Goal: Information Seeking & Learning: Learn about a topic

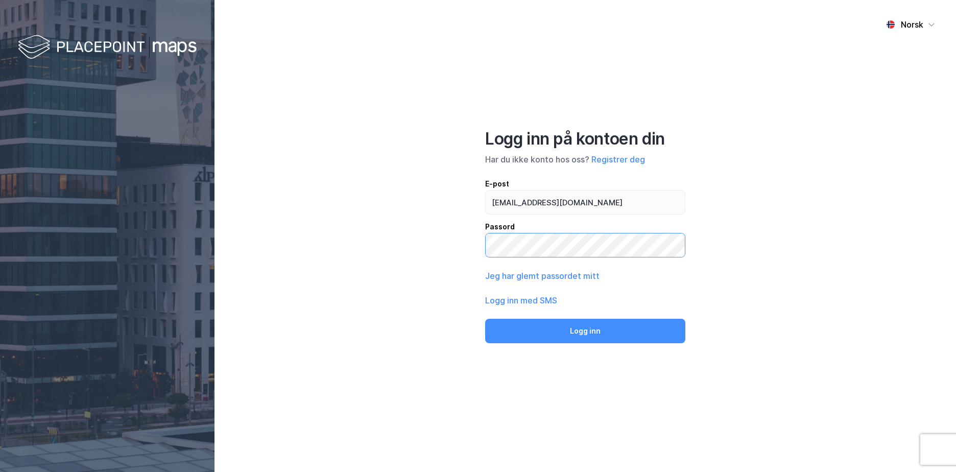
click at [485, 319] on button "Logg inn" at bounding box center [585, 331] width 200 height 25
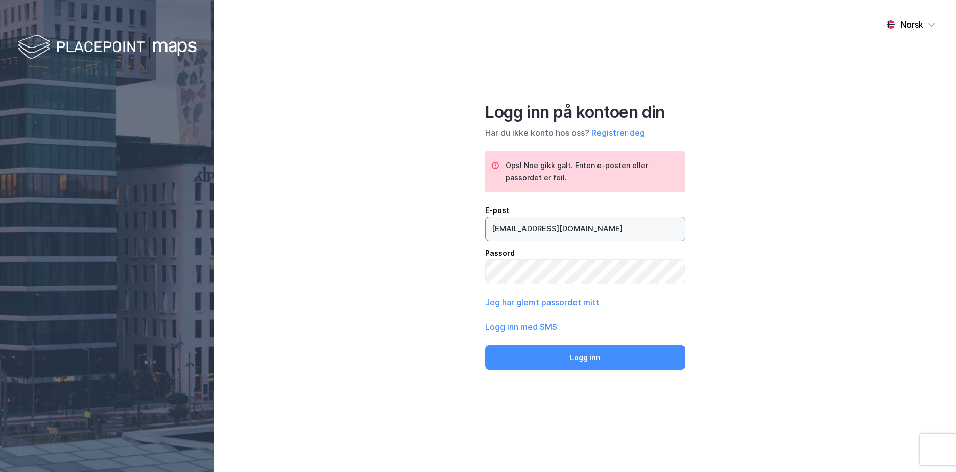
click at [574, 230] on input "[EMAIL_ADDRESS][DOMAIN_NAME]" at bounding box center [585, 228] width 199 height 23
type input "[EMAIL_ADDRESS][DOMAIN_NAME]"
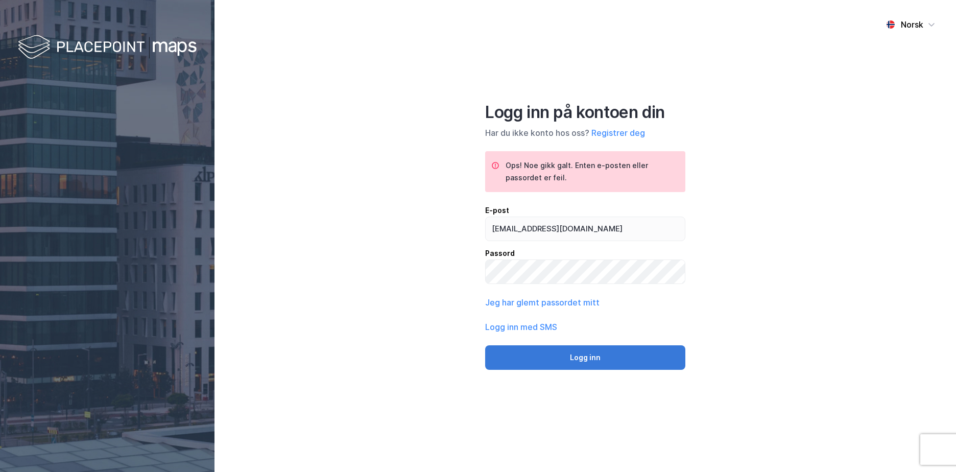
click at [601, 358] on button "Logg inn" at bounding box center [585, 357] width 200 height 25
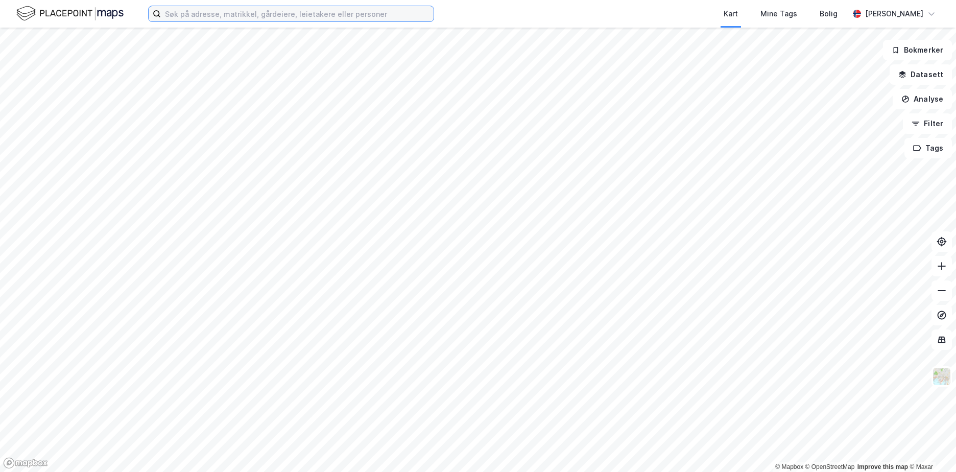
click at [202, 13] on input at bounding box center [297, 13] width 273 height 15
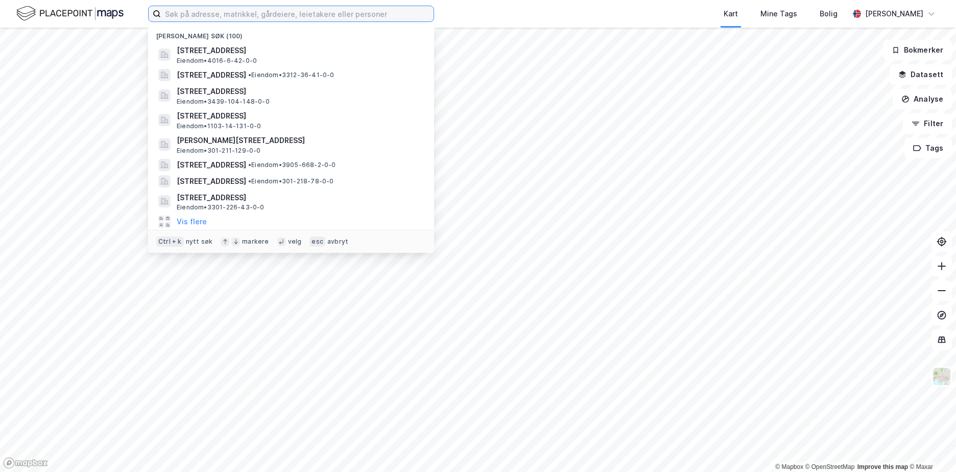
paste input "301-216/191/0/0"
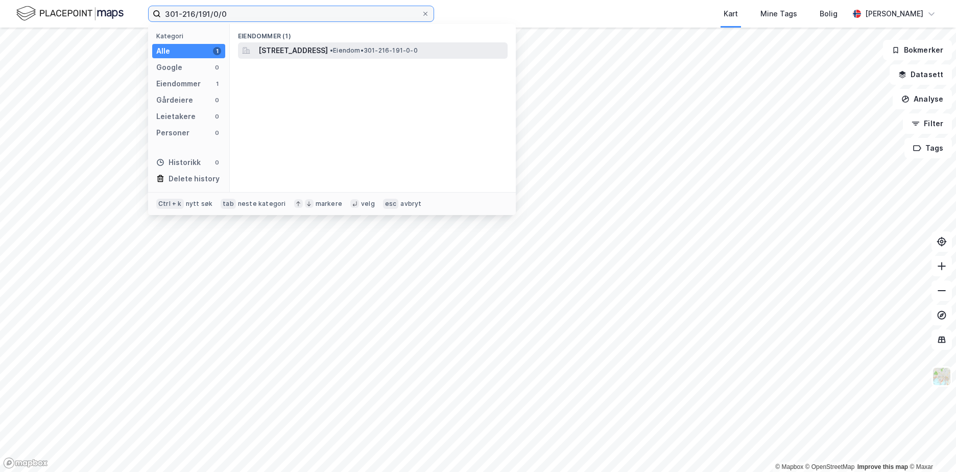
type input "301-216/191/0/0"
click at [308, 49] on span "[STREET_ADDRESS]" at bounding box center [292, 50] width 69 height 12
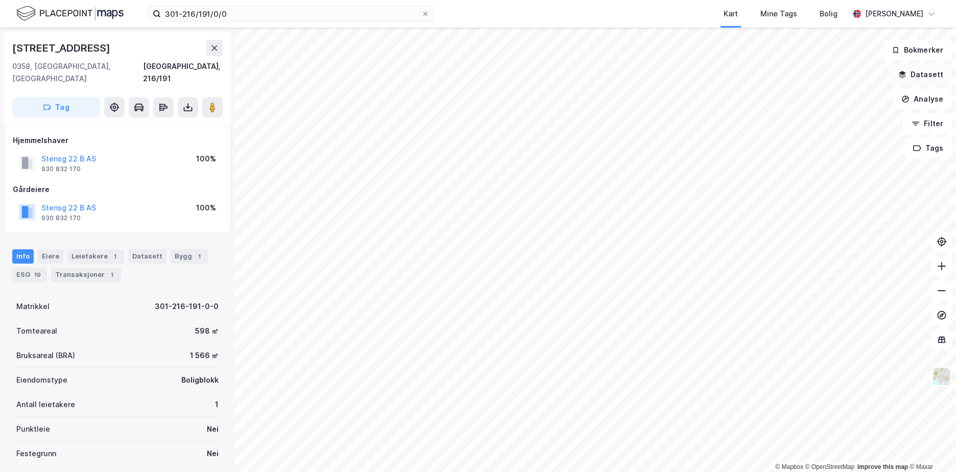
click at [933, 77] on button "Datasett" at bounding box center [920, 74] width 62 height 20
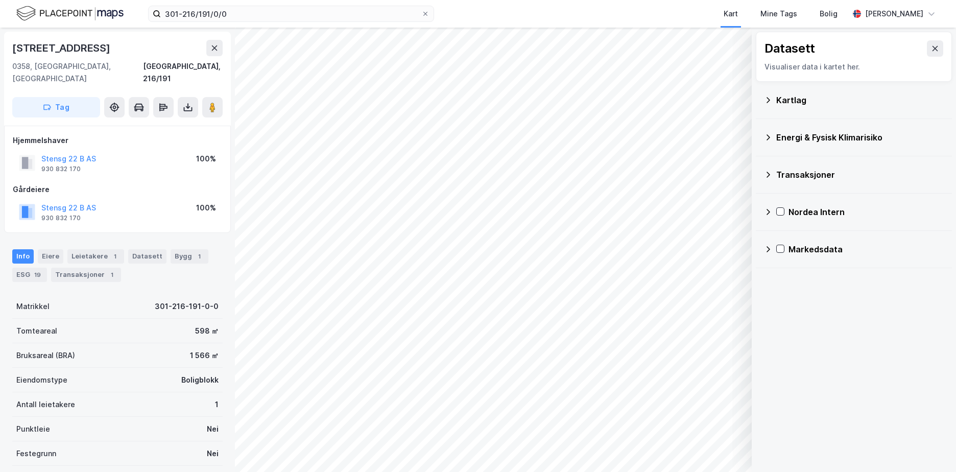
click at [794, 100] on div "Kartlag" at bounding box center [859, 100] width 167 height 12
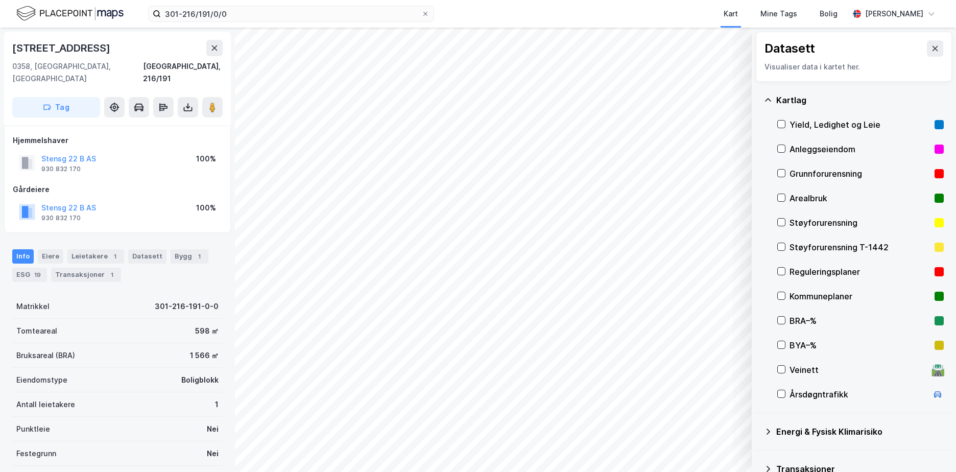
click at [810, 171] on div "Grunnforurensning" at bounding box center [859, 173] width 141 height 12
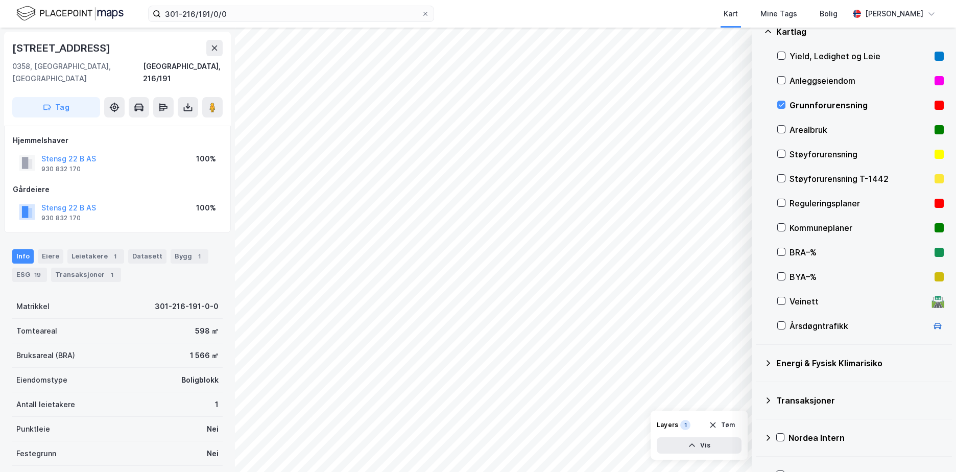
scroll to position [94, 0]
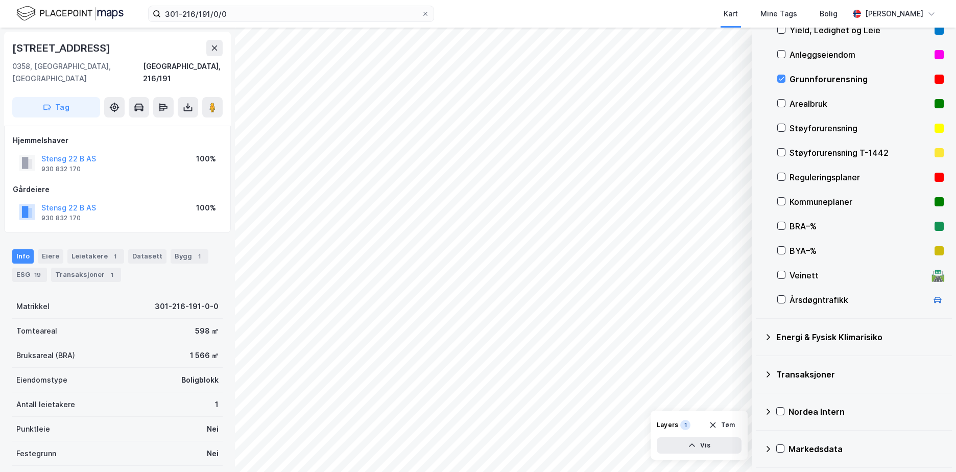
click at [768, 336] on icon at bounding box center [768, 337] width 8 height 8
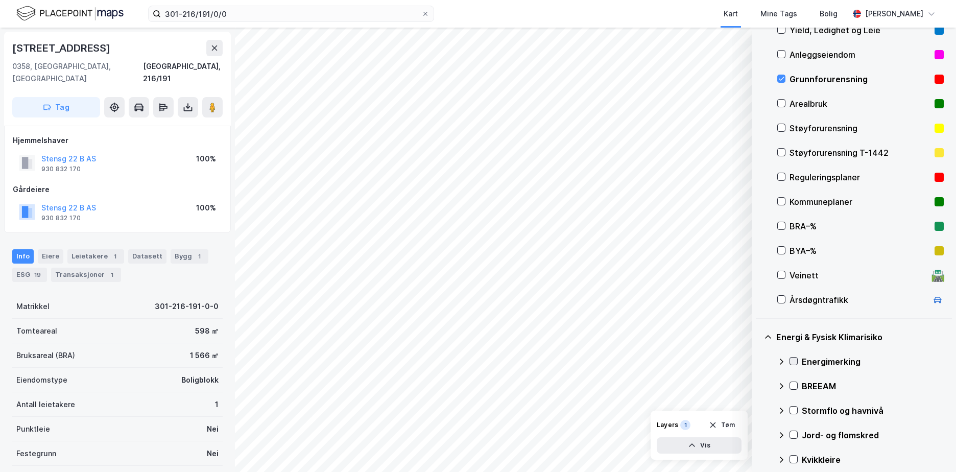
click at [796, 360] on icon at bounding box center [793, 360] width 7 height 7
click at [778, 359] on icon at bounding box center [781, 361] width 8 height 8
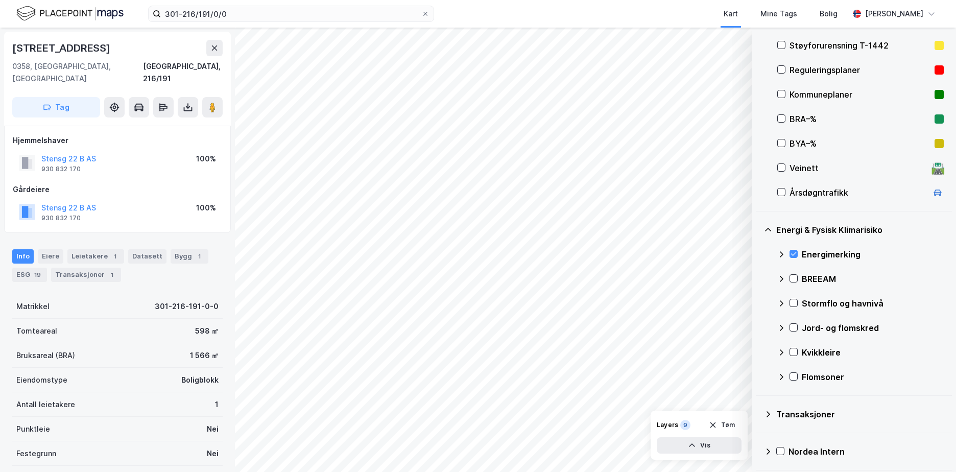
scroll to position [241, 0]
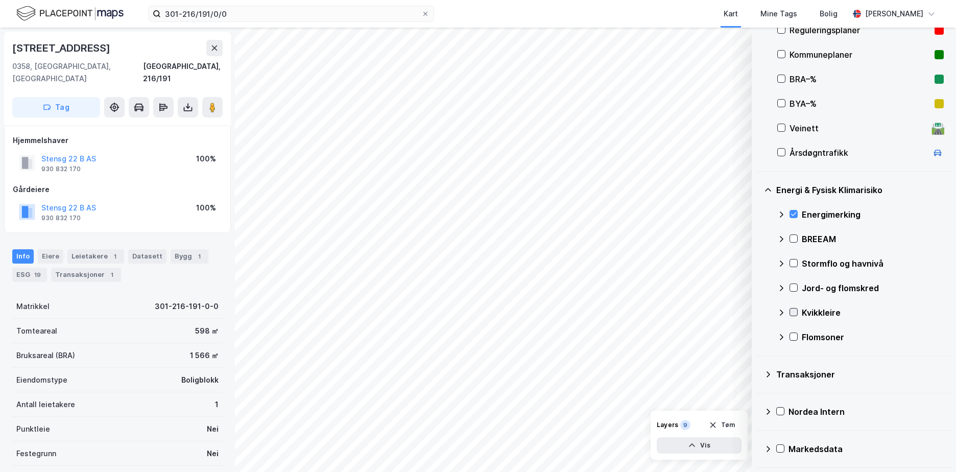
click at [796, 310] on icon at bounding box center [793, 311] width 7 height 7
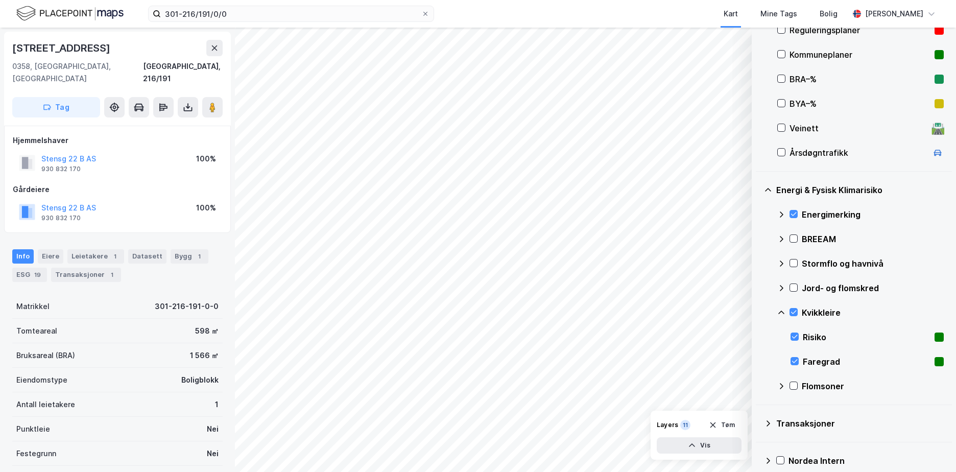
click at [780, 310] on icon at bounding box center [781, 312] width 8 height 8
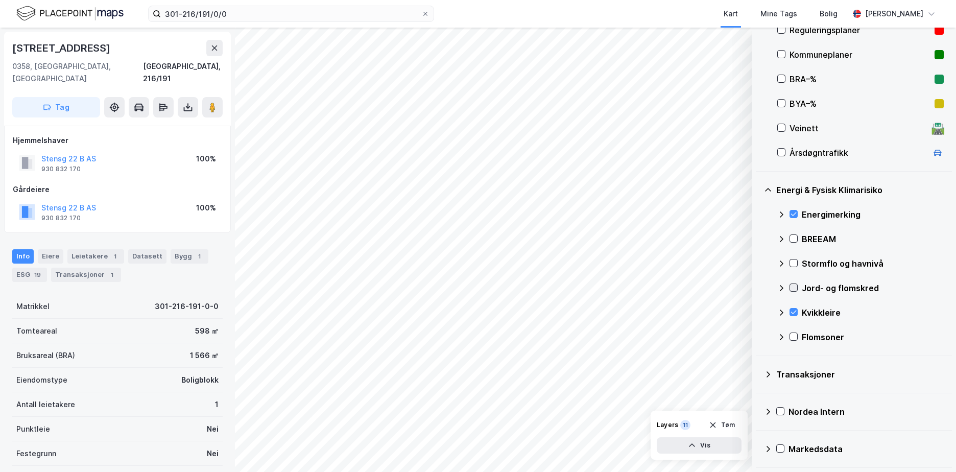
click at [791, 286] on icon at bounding box center [793, 287] width 7 height 7
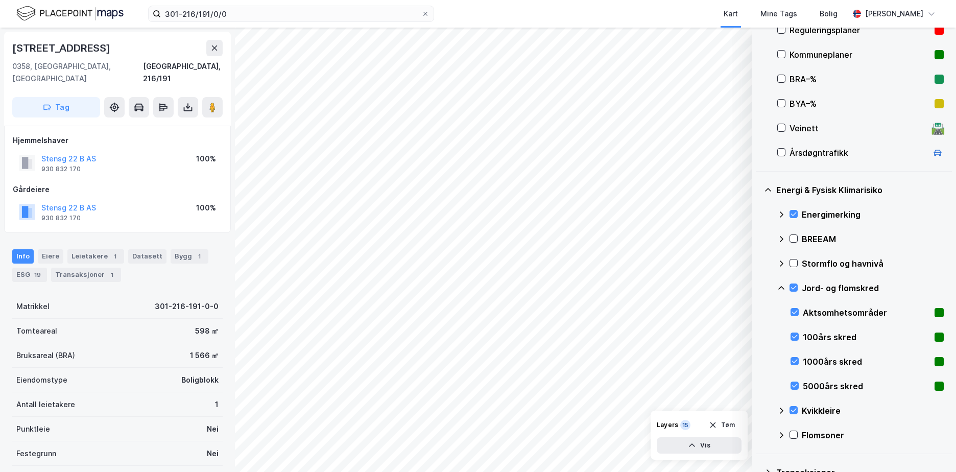
click at [781, 287] on icon at bounding box center [781, 288] width 6 height 4
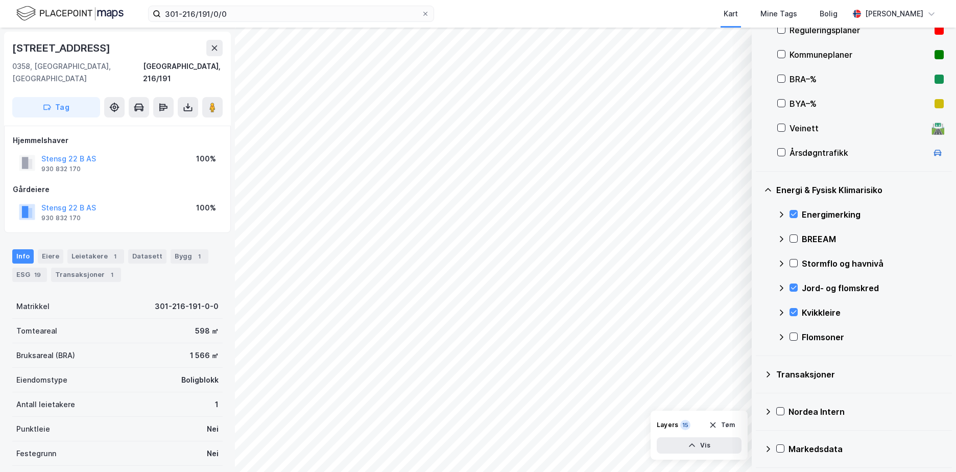
click at [793, 258] on div "Stormflo og havnivå" at bounding box center [860, 263] width 166 height 25
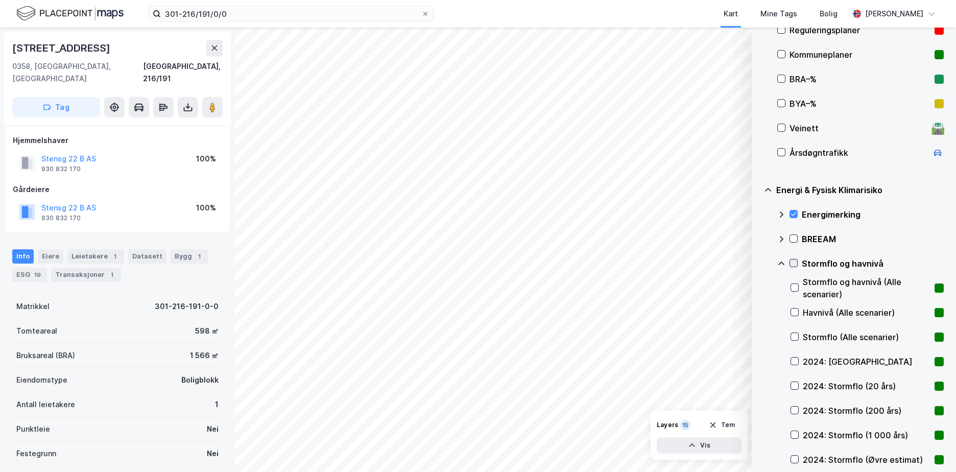
click at [791, 262] on icon at bounding box center [793, 262] width 7 height 7
click at [783, 260] on icon at bounding box center [781, 263] width 8 height 8
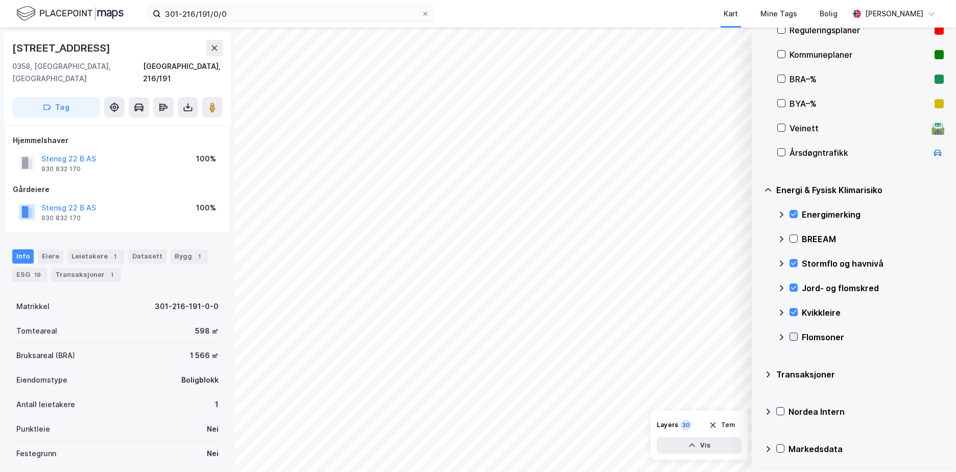
click at [794, 334] on icon at bounding box center [793, 336] width 7 height 7
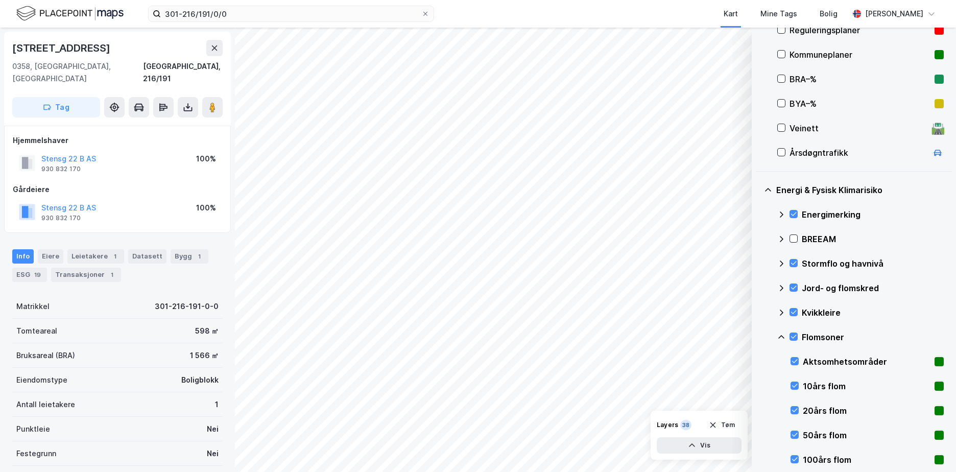
click at [782, 337] on icon at bounding box center [781, 337] width 8 height 8
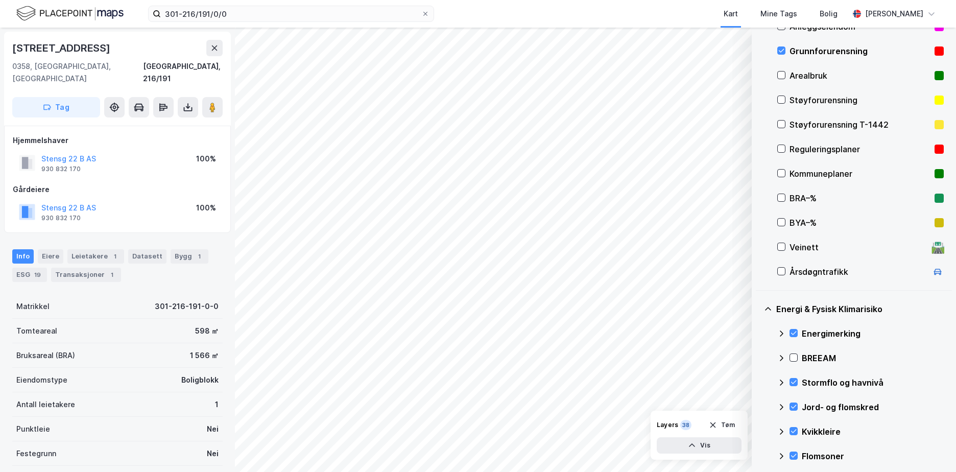
scroll to position [112, 0]
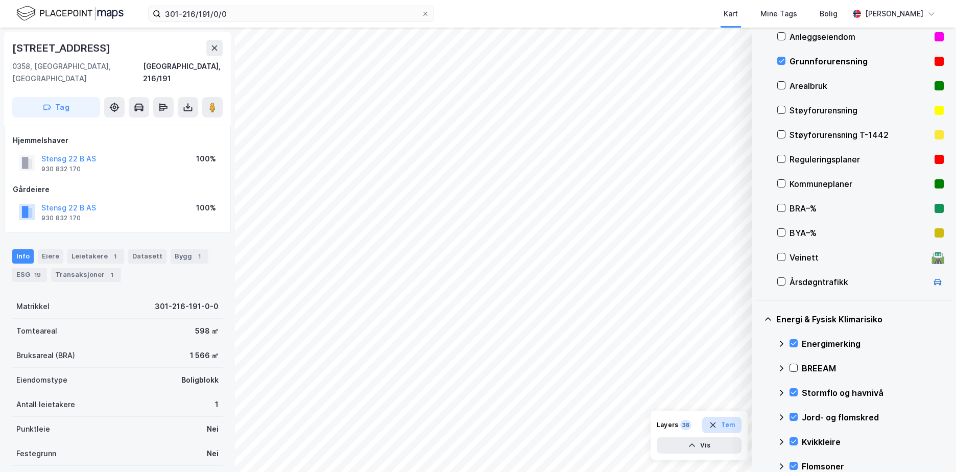
click at [729, 422] on button "Tøm" at bounding box center [721, 425] width 39 height 16
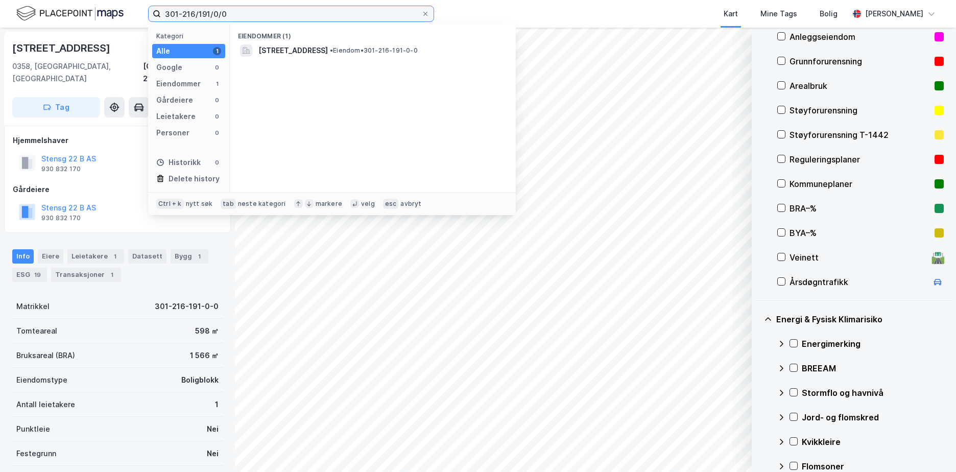
drag, startPoint x: 195, startPoint y: 10, endPoint x: 127, endPoint y: 4, distance: 68.2
click at [132, 3] on div "301-216/191/0/0 Kategori Alle 1 Google 0 Eiendommer 1 Gårdeiere 0 Leietakere 0 …" at bounding box center [478, 14] width 956 height 28
paste input
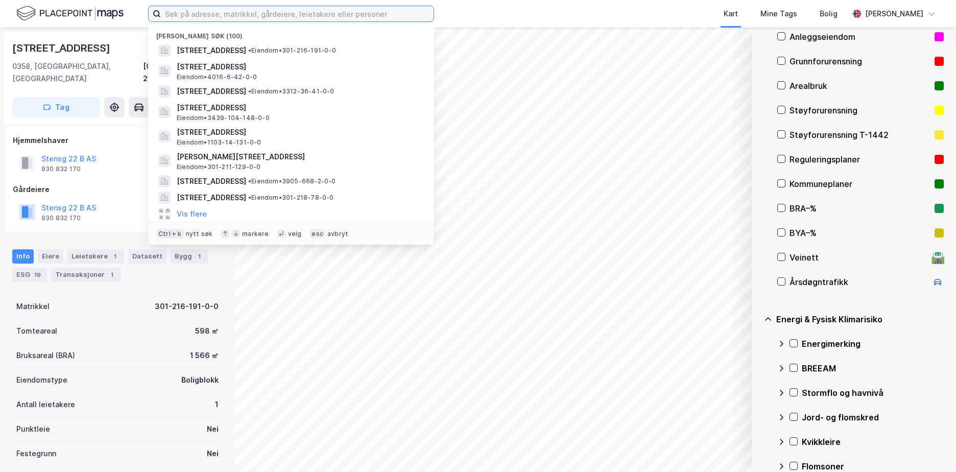
click at [178, 11] on input at bounding box center [297, 13] width 273 height 15
paste input "3314-79/25/0/0"
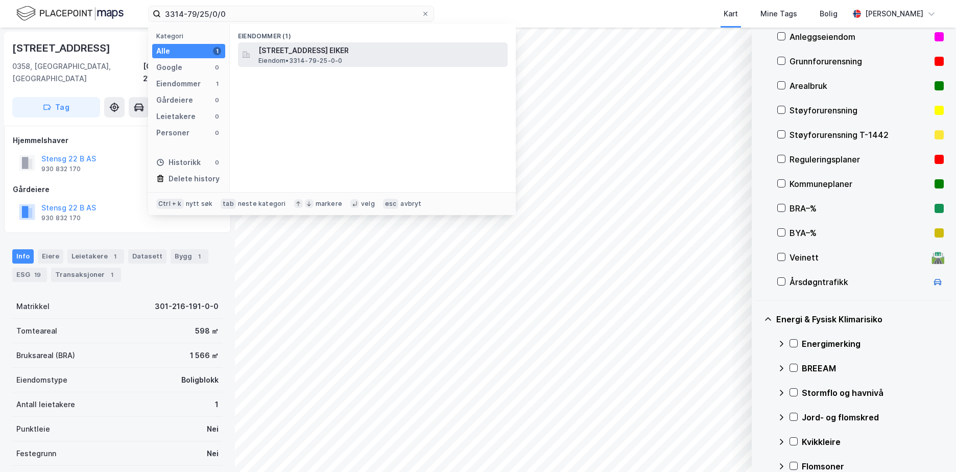
click at [274, 52] on span "[STREET_ADDRESS] EIKER" at bounding box center [380, 50] width 245 height 12
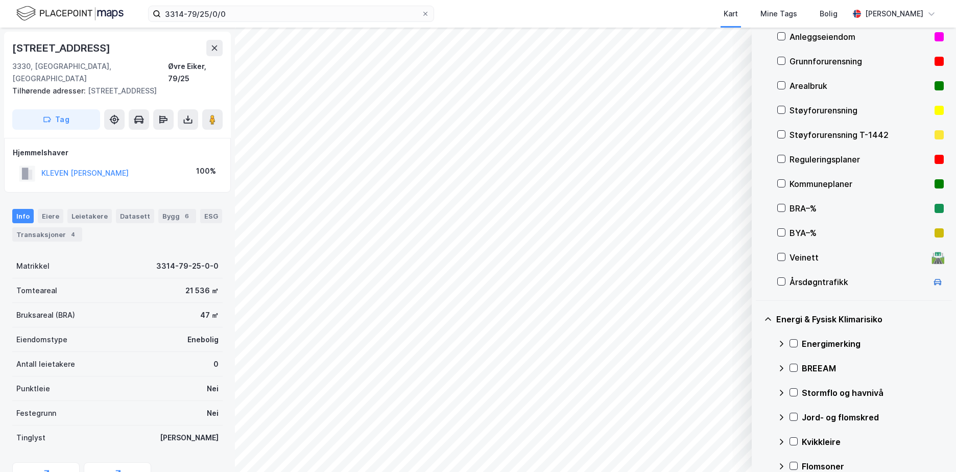
scroll to position [10, 0]
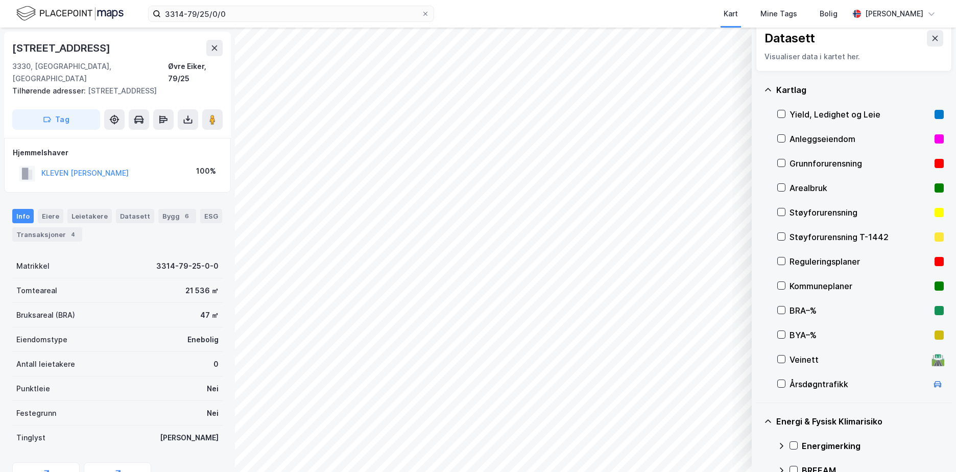
click at [836, 162] on div "Grunnforurensning" at bounding box center [859, 163] width 141 height 12
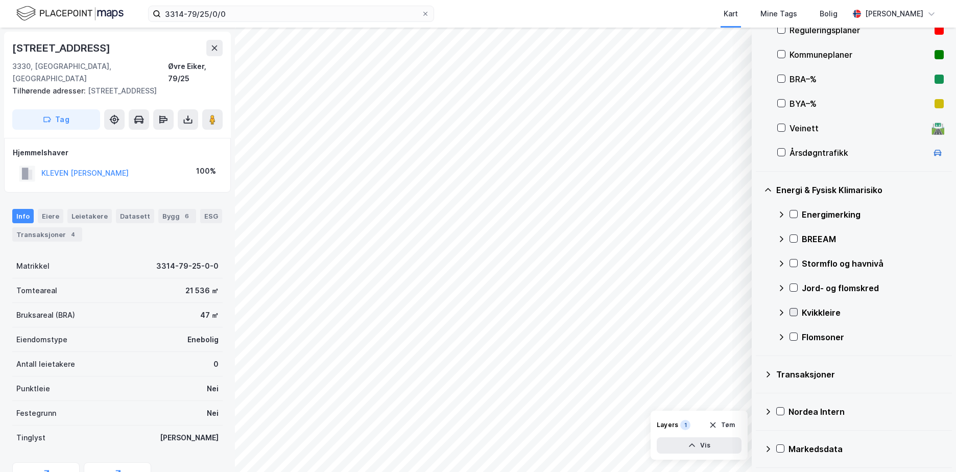
click at [794, 311] on icon at bounding box center [793, 311] width 7 height 7
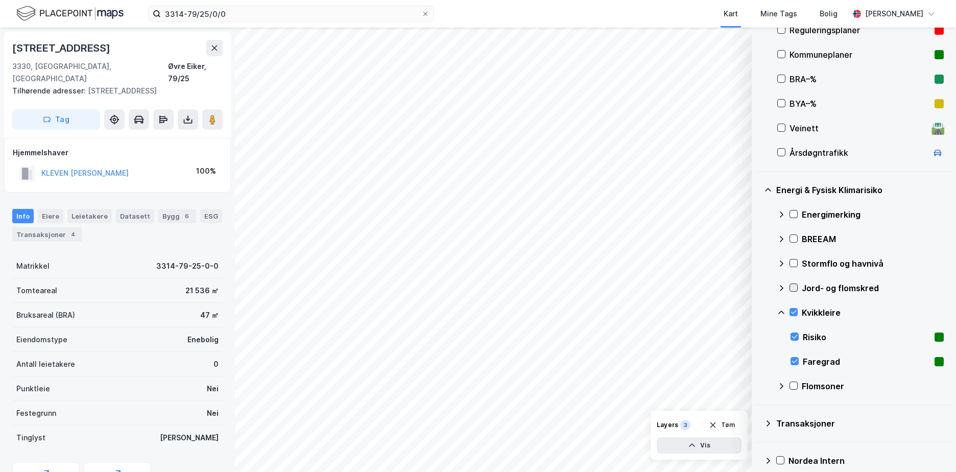
click at [794, 285] on icon at bounding box center [793, 287] width 7 height 7
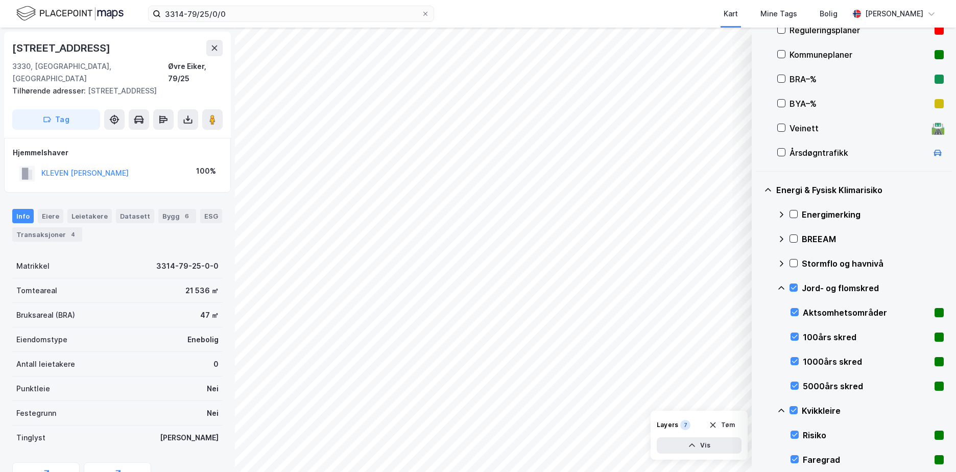
click at [782, 285] on icon at bounding box center [781, 288] width 8 height 8
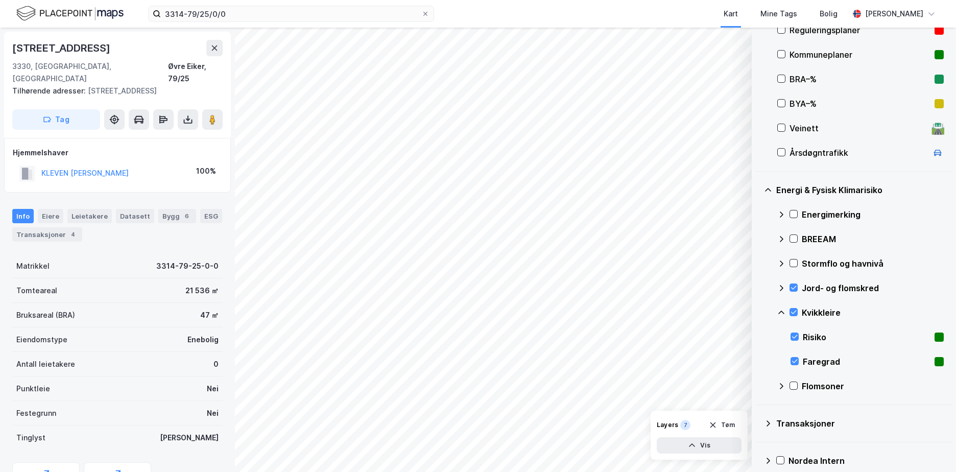
click at [784, 314] on icon at bounding box center [781, 312] width 8 height 8
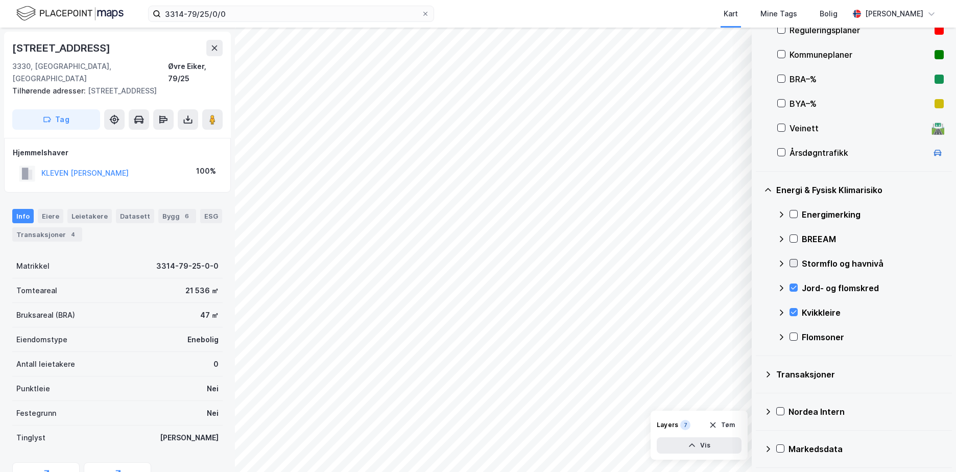
click at [793, 263] on icon at bounding box center [793, 262] width 7 height 7
click at [795, 213] on icon at bounding box center [794, 214] width 6 height 4
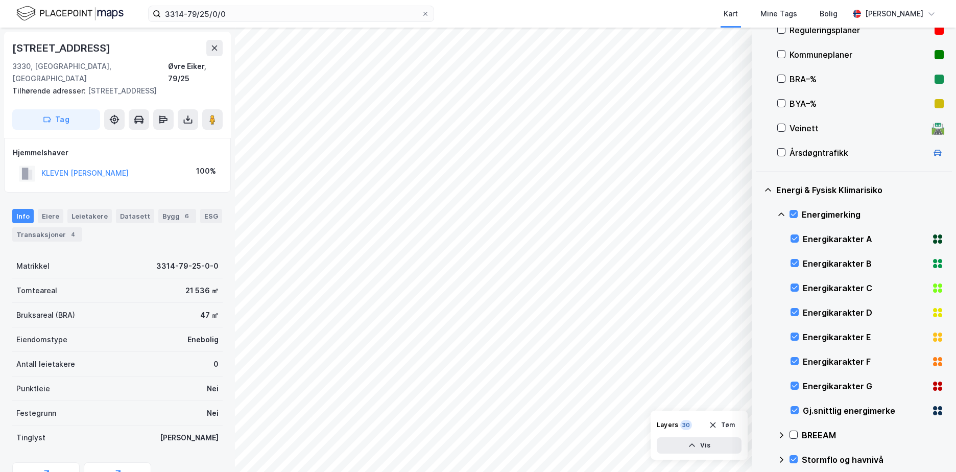
click at [784, 213] on icon at bounding box center [781, 214] width 8 height 8
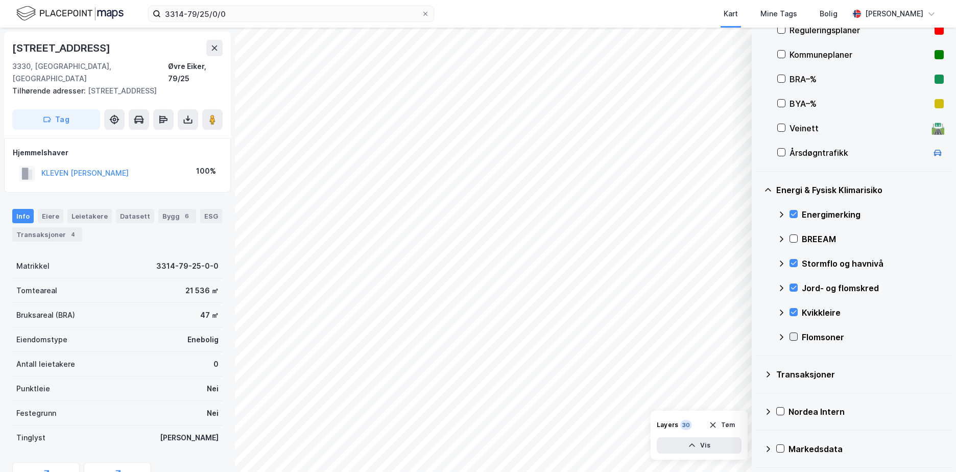
click at [795, 333] on icon at bounding box center [793, 336] width 7 height 7
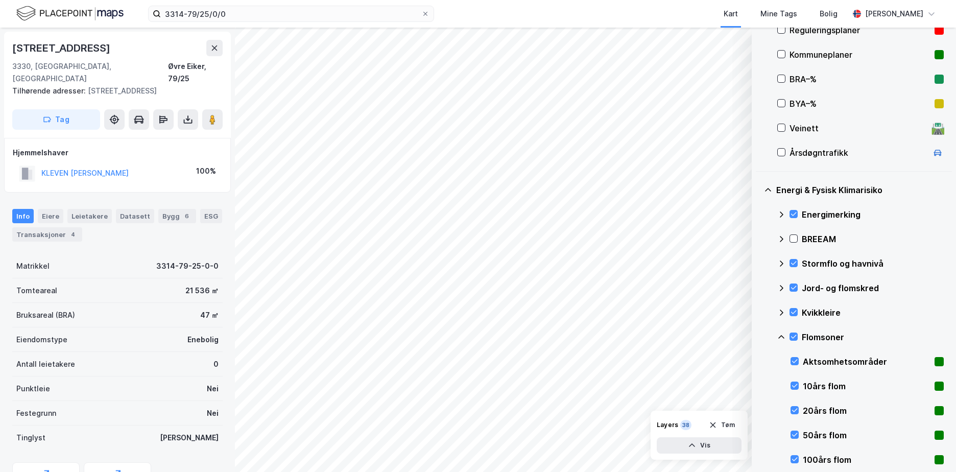
click at [781, 337] on icon at bounding box center [781, 337] width 8 height 8
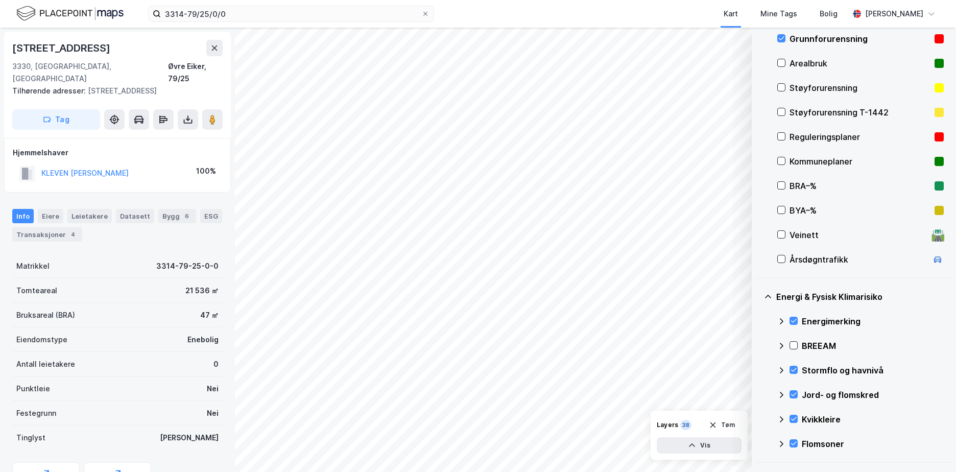
scroll to position [127, 0]
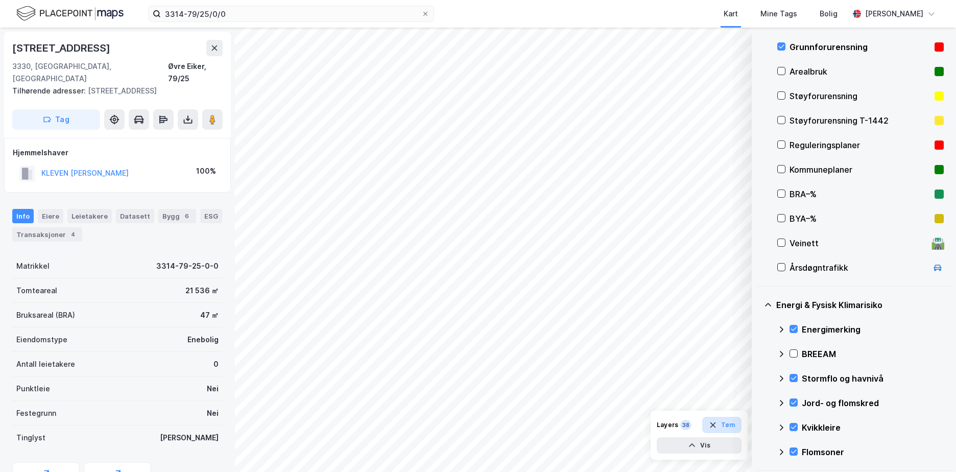
click at [726, 424] on button "Tøm" at bounding box center [721, 425] width 39 height 16
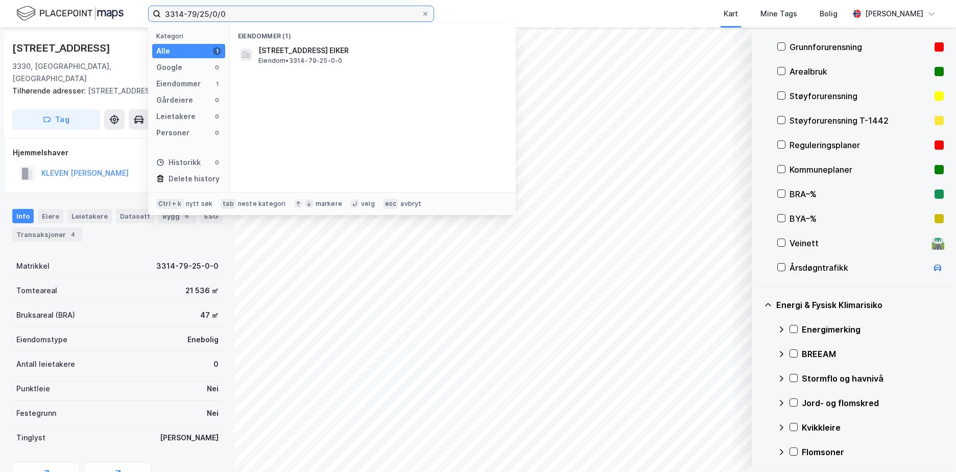
drag, startPoint x: 189, startPoint y: 11, endPoint x: 271, endPoint y: 28, distance: 83.8
click at [271, 22] on div "3314-79/25/0/0 Kategori Alle 1 Google 0 Eiendommer 1 Gårdeiere 0 Leietakere 0 P…" at bounding box center [291, 14] width 286 height 16
paste input "164/23"
type input "3314-164/23"
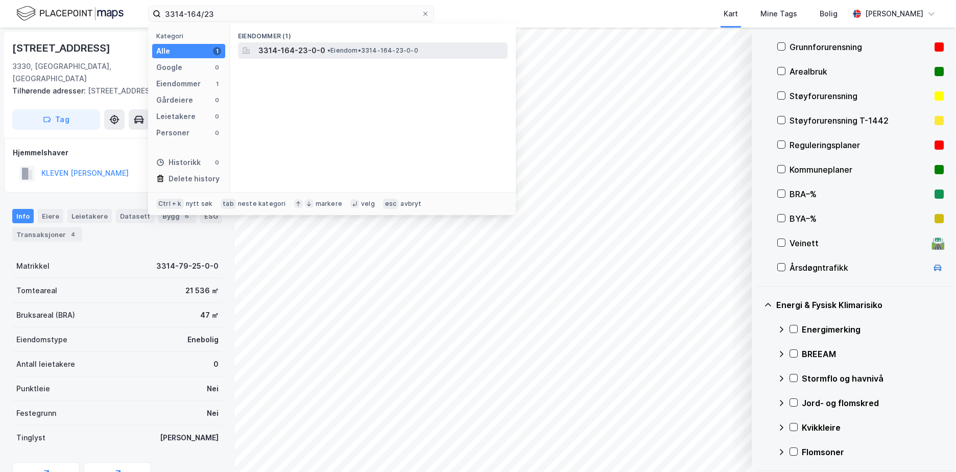
click at [286, 49] on span "3314-164-23-0-0" at bounding box center [291, 50] width 67 height 12
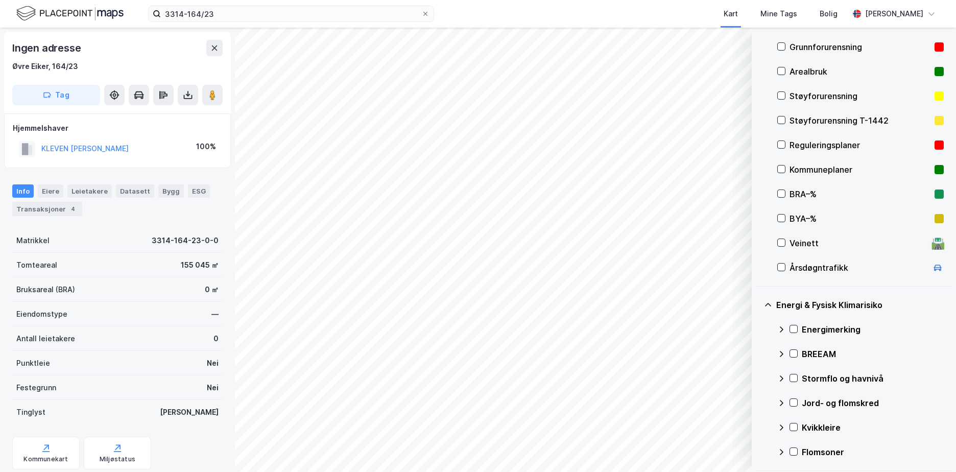
click at [805, 43] on div "Grunnforurensning" at bounding box center [859, 47] width 141 height 12
click at [796, 326] on icon at bounding box center [793, 328] width 7 height 7
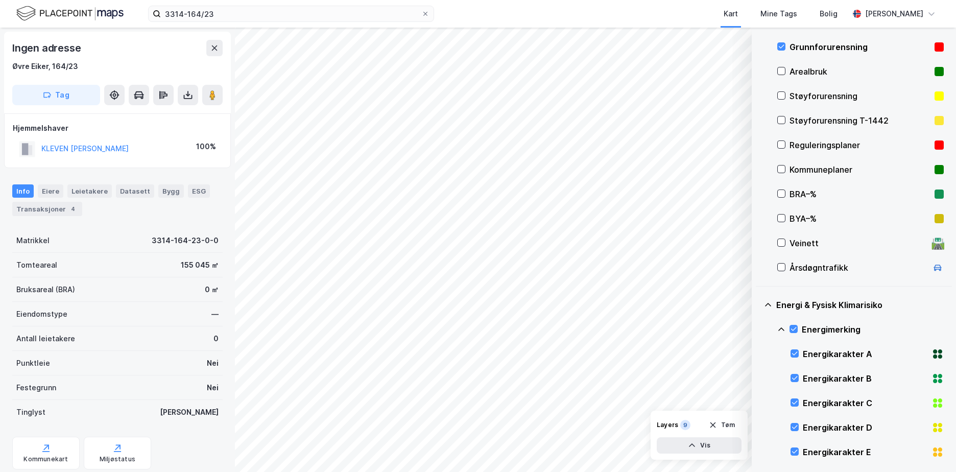
click at [783, 328] on icon at bounding box center [781, 329] width 8 height 8
click at [794, 375] on icon at bounding box center [793, 377] width 7 height 7
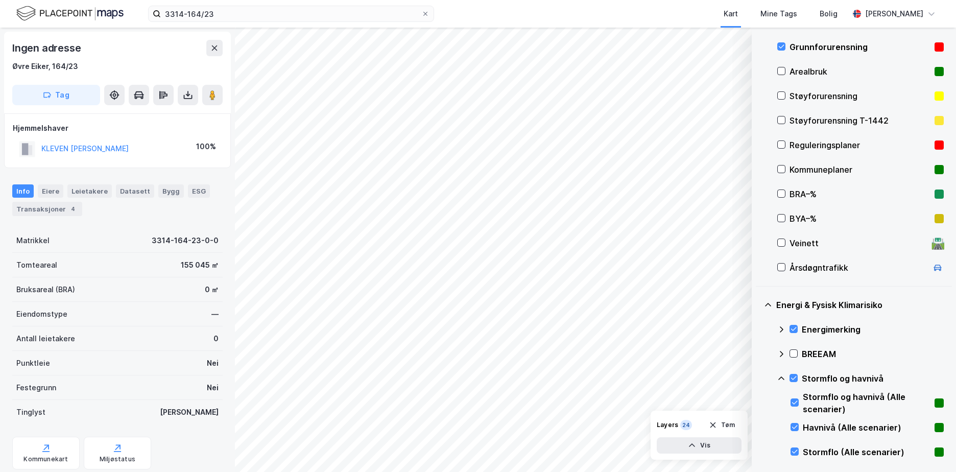
click at [782, 376] on icon at bounding box center [781, 378] width 8 height 8
click at [794, 402] on icon at bounding box center [793, 402] width 7 height 7
click at [782, 402] on icon at bounding box center [781, 403] width 8 height 8
click at [790, 426] on icon at bounding box center [793, 426] width 7 height 7
click at [781, 425] on icon at bounding box center [781, 427] width 8 height 8
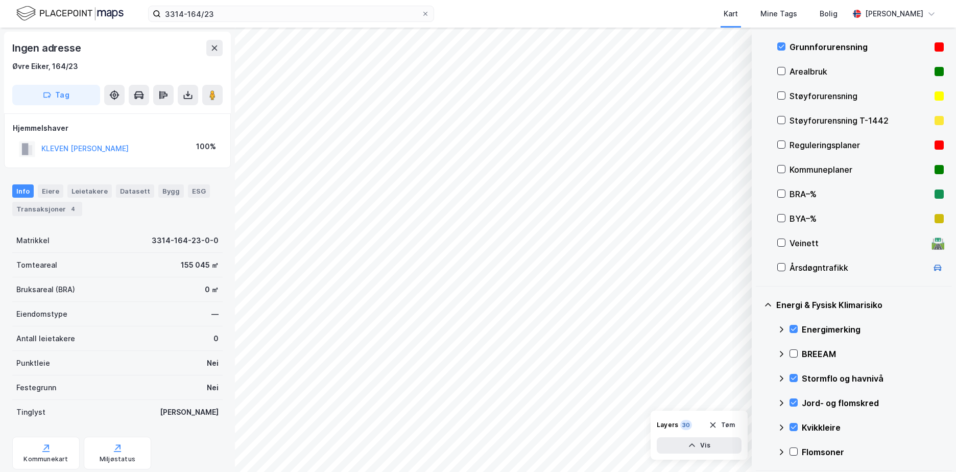
scroll to position [241, 0]
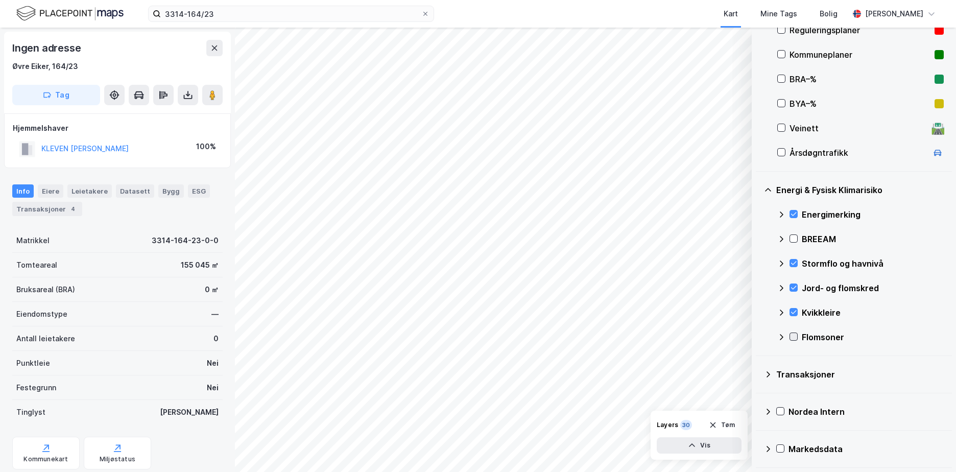
click at [793, 335] on icon at bounding box center [793, 336] width 7 height 7
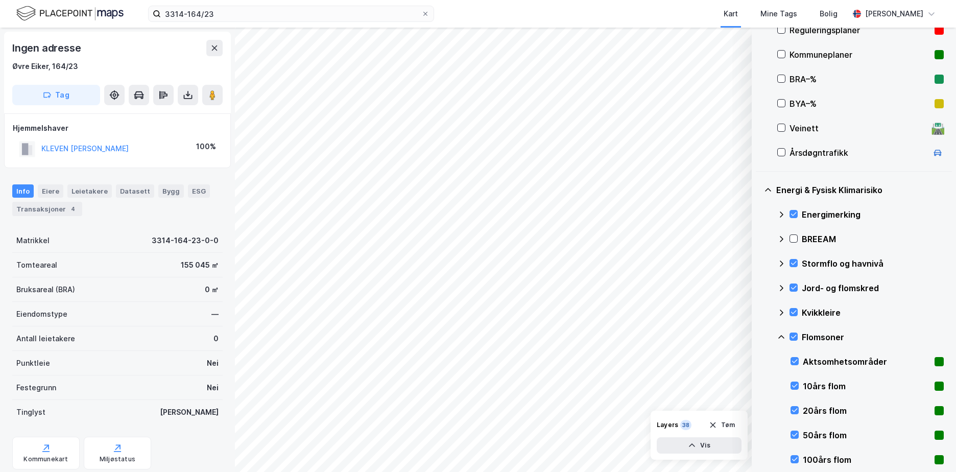
click at [781, 335] on icon at bounding box center [781, 337] width 6 height 4
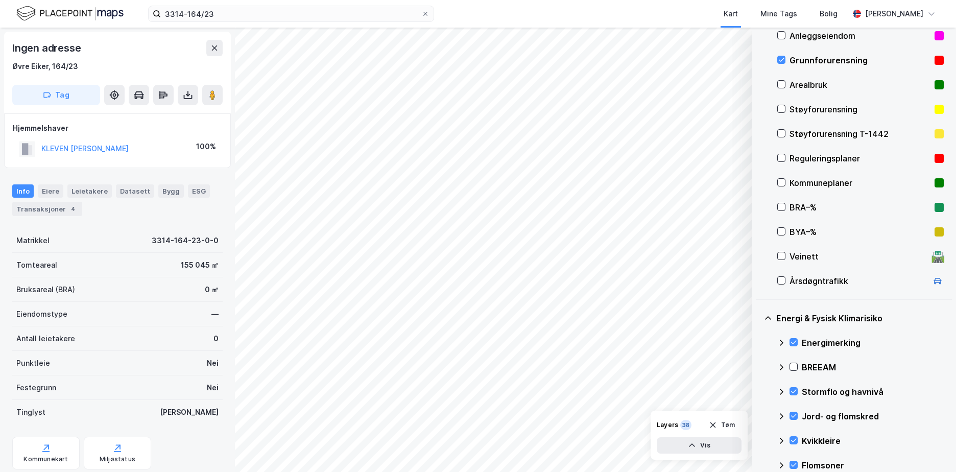
scroll to position [118, 0]
